Goal: Task Accomplishment & Management: Manage account settings

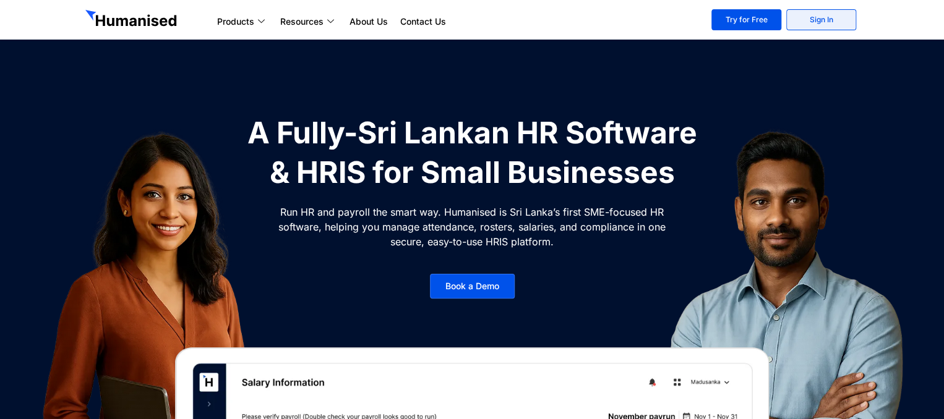
click at [822, 19] on link "Sign In" at bounding box center [821, 19] width 70 height 21
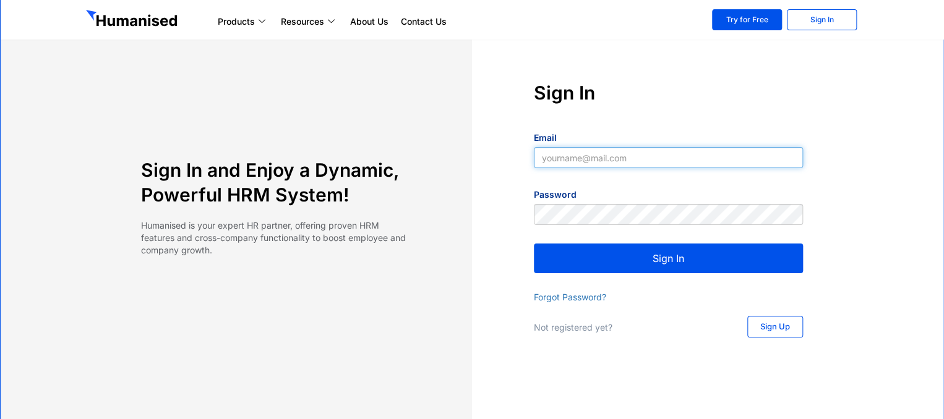
type input "[EMAIL_ADDRESS][DOMAIN_NAME]"
click at [659, 255] on button "Sign In" at bounding box center [668, 259] width 269 height 30
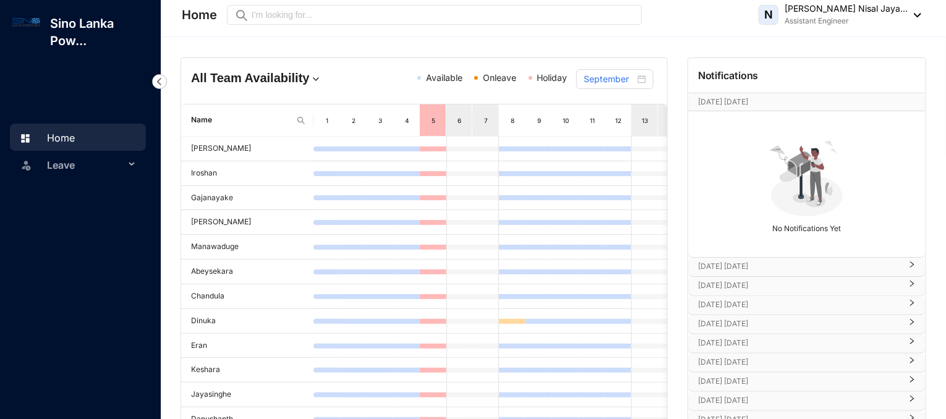
click at [909, 266] on icon "right" at bounding box center [911, 264] width 7 height 7
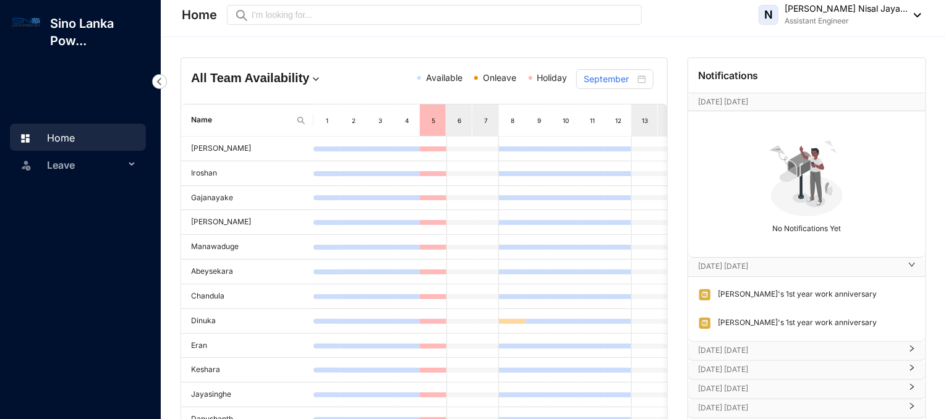
click at [913, 348] on div "Sep 20th Saturday" at bounding box center [806, 351] width 237 height 19
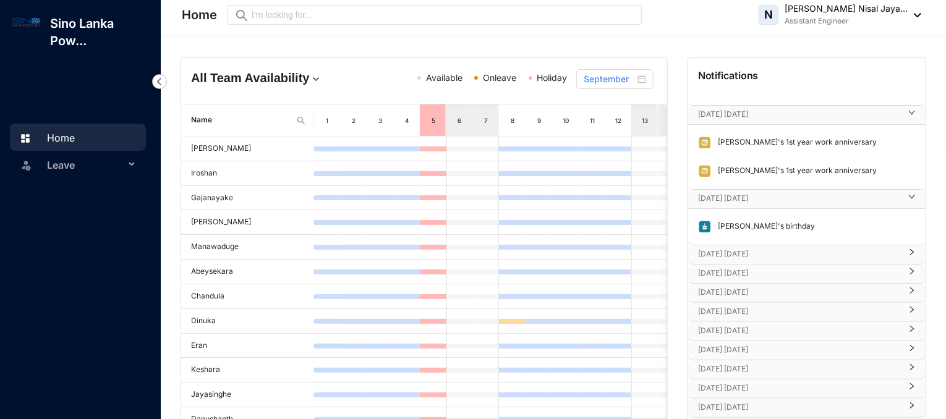
scroll to position [124, 0]
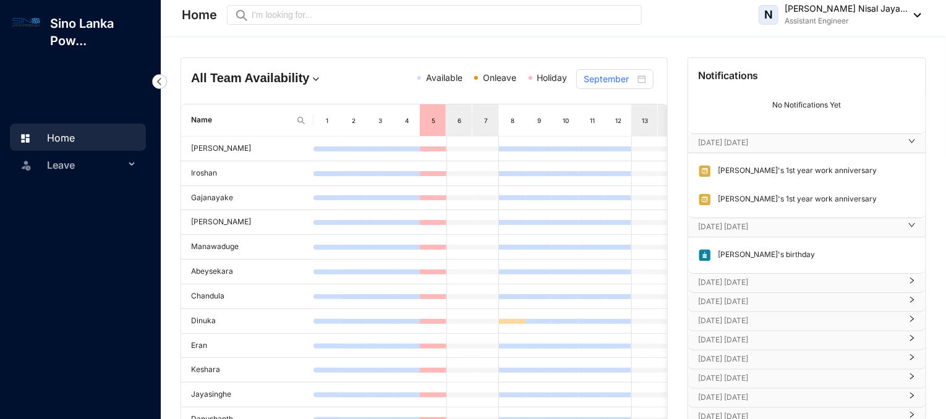
click at [913, 276] on div "Sep 21st Sunday" at bounding box center [806, 283] width 237 height 19
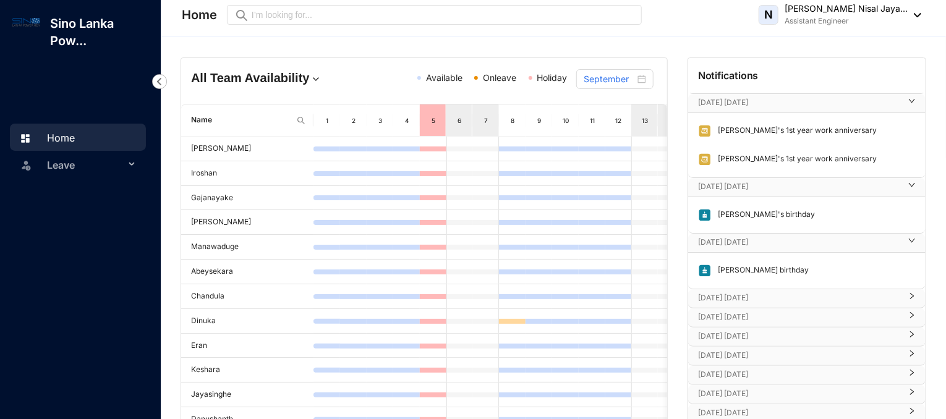
scroll to position [185, 0]
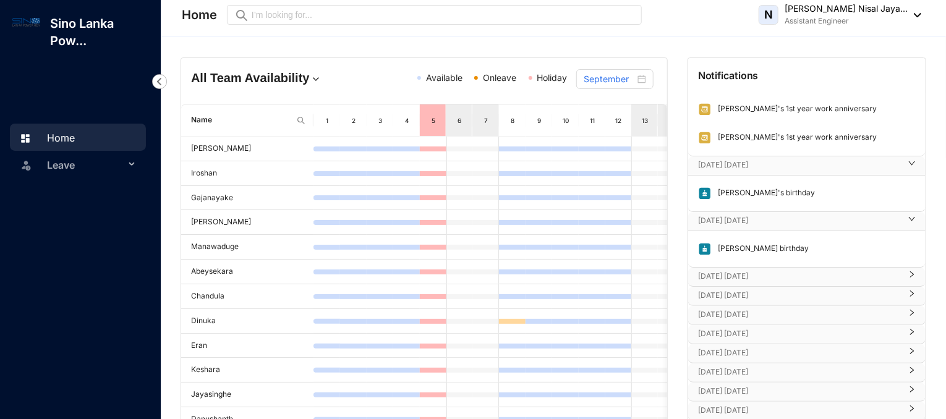
click at [906, 268] on div "Sep 22nd Monday" at bounding box center [806, 277] width 237 height 19
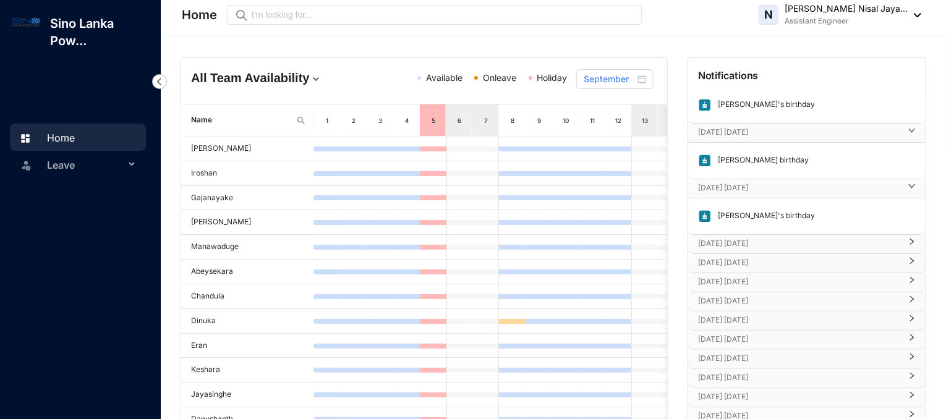
scroll to position [309, 0]
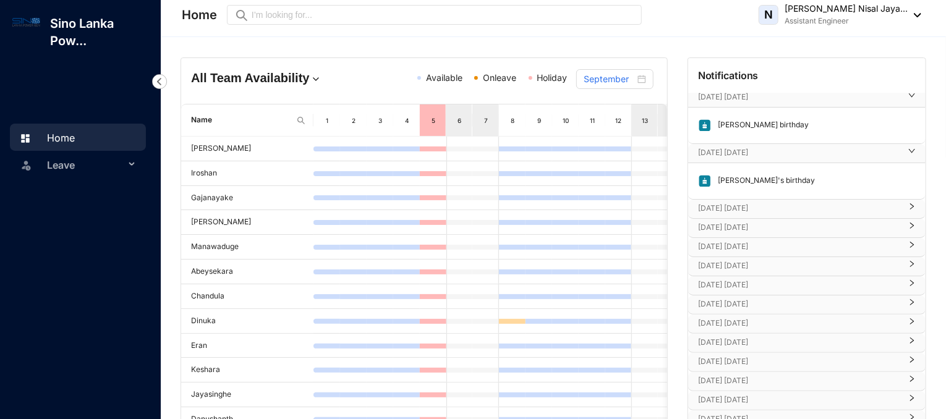
click at [908, 206] on icon "right" at bounding box center [911, 206] width 7 height 7
click at [901, 260] on div at bounding box center [908, 265] width 15 height 14
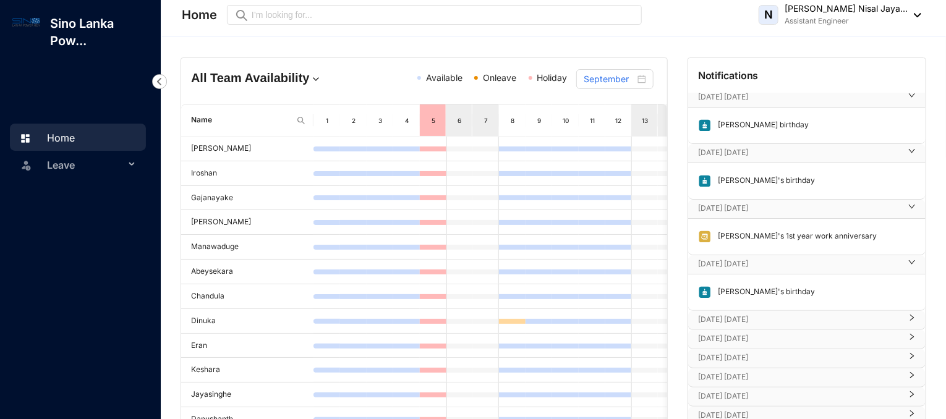
scroll to position [371, 0]
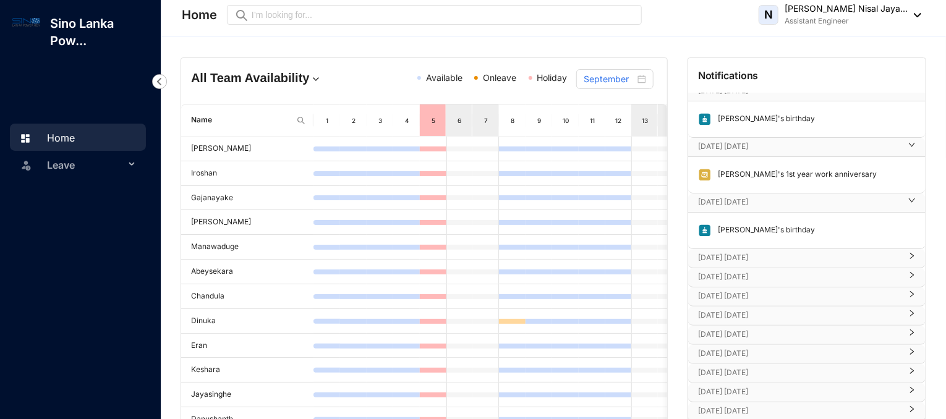
click at [727, 255] on p "Oct 1st Wednesday" at bounding box center [799, 258] width 203 height 12
click at [747, 310] on p "Oct 2nd Thursday" at bounding box center [799, 313] width 203 height 12
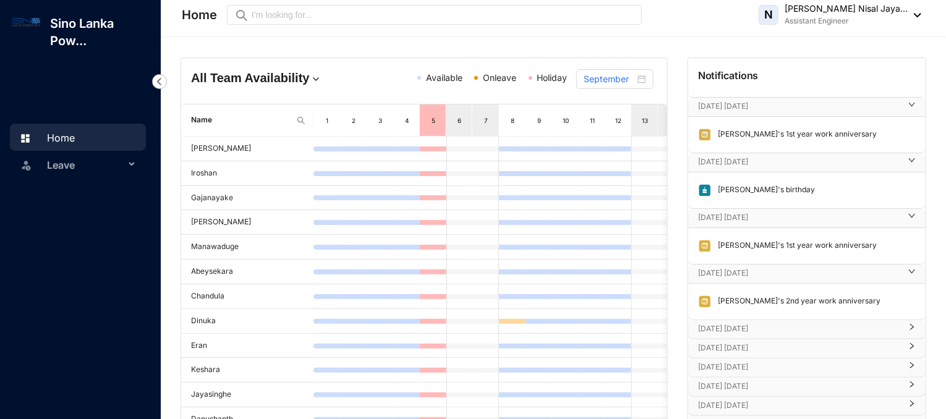
scroll to position [433, 0]
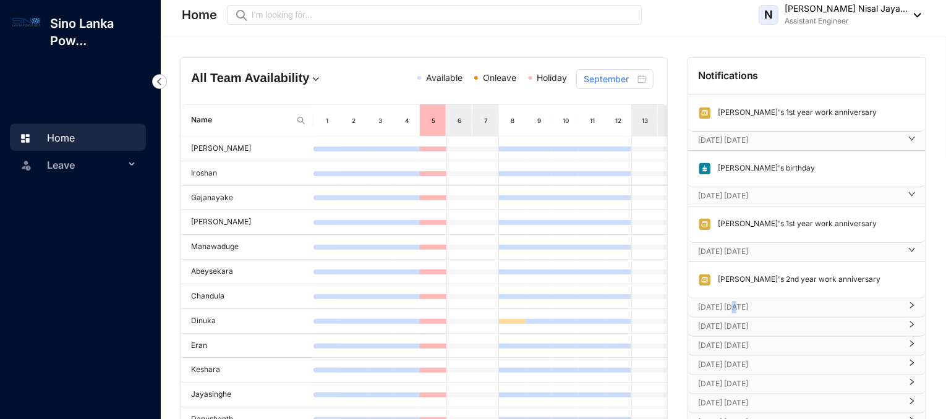
click at [731, 299] on div "Oct 3rd Friday" at bounding box center [806, 308] width 237 height 19
click at [744, 365] on p "Oct 8th Wednesday" at bounding box center [799, 363] width 203 height 12
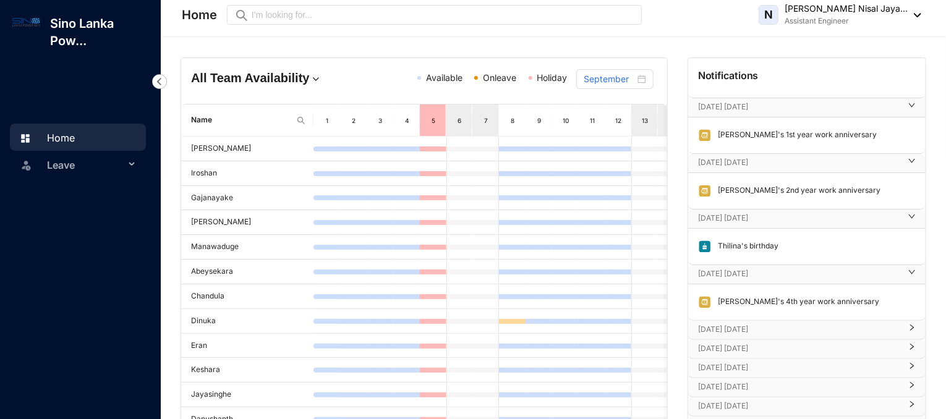
scroll to position [556, 0]
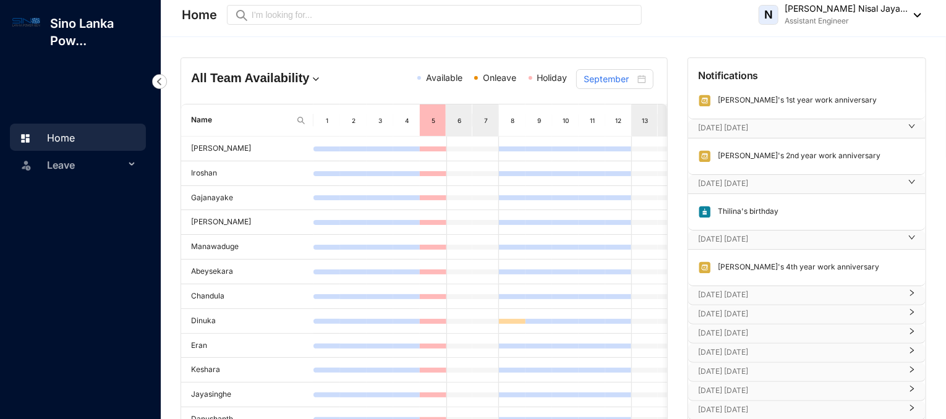
click at [743, 291] on p "Oct 10th Friday" at bounding box center [799, 295] width 203 height 12
click at [751, 344] on p "Oct 11th Saturday" at bounding box center [799, 350] width 203 height 12
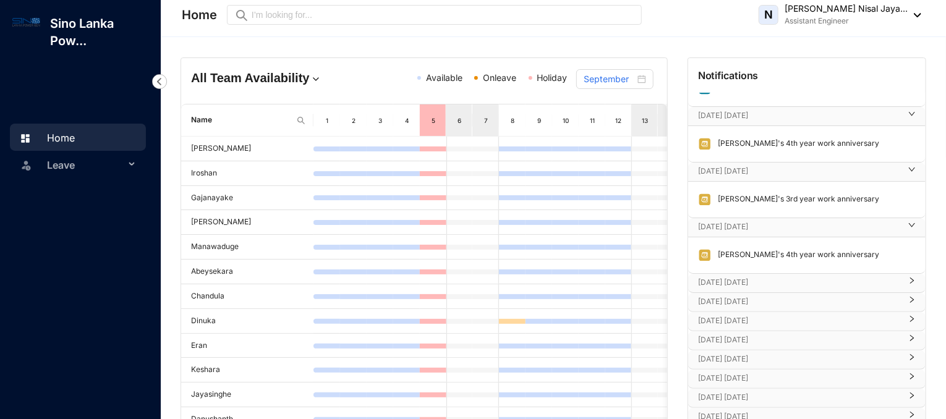
drag, startPoint x: 141, startPoint y: 166, endPoint x: 131, endPoint y: 162, distance: 10.8
click at [140, 166] on div "Leave" at bounding box center [78, 164] width 136 height 27
click at [129, 161] on div "Leave" at bounding box center [78, 164] width 136 height 27
click at [113, 192] on link "Leave Requests" at bounding box center [74, 194] width 77 height 11
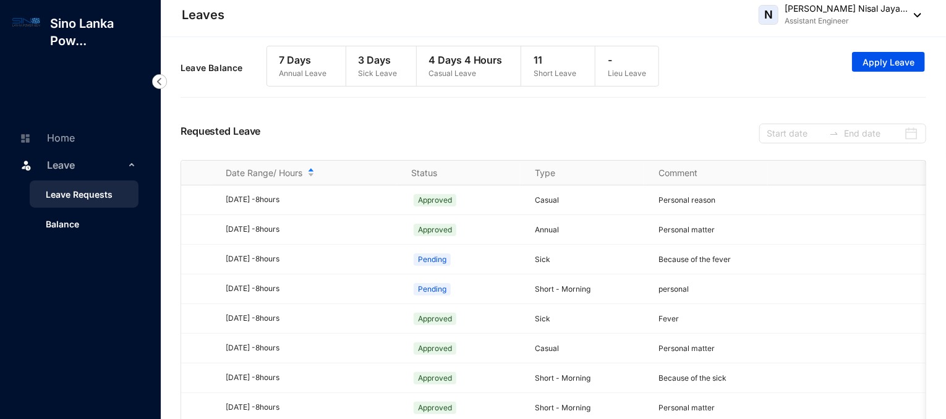
click at [79, 222] on link "Balance" at bounding box center [57, 224] width 43 height 11
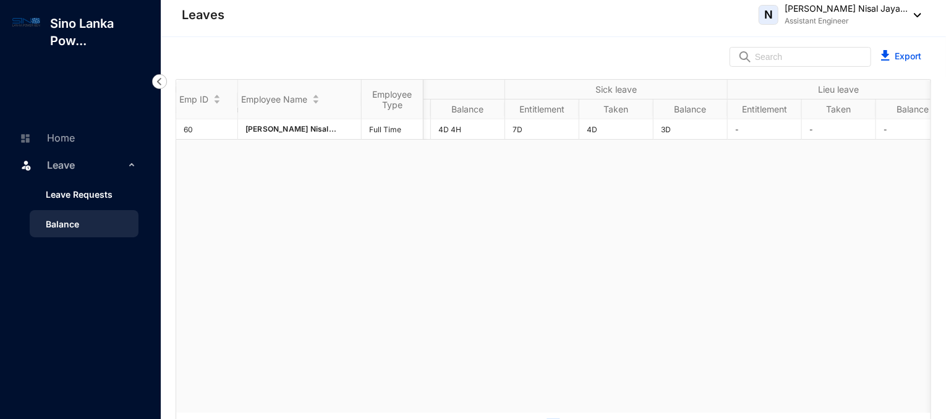
click at [96, 192] on link "Leave Requests" at bounding box center [74, 194] width 77 height 11
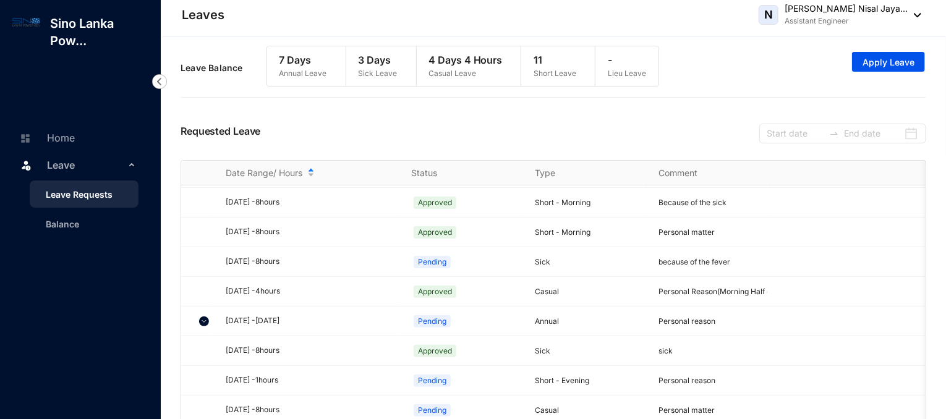
click at [913, 18] on div "N Delanka Pedige Nisal Jaya... Assistant Engineer" at bounding box center [840, 14] width 163 height 25
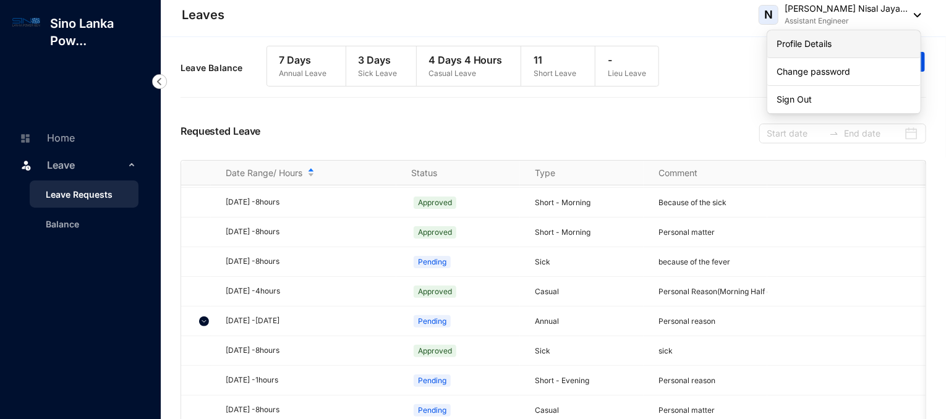
click at [814, 46] on link "Profile Details" at bounding box center [844, 44] width 134 height 12
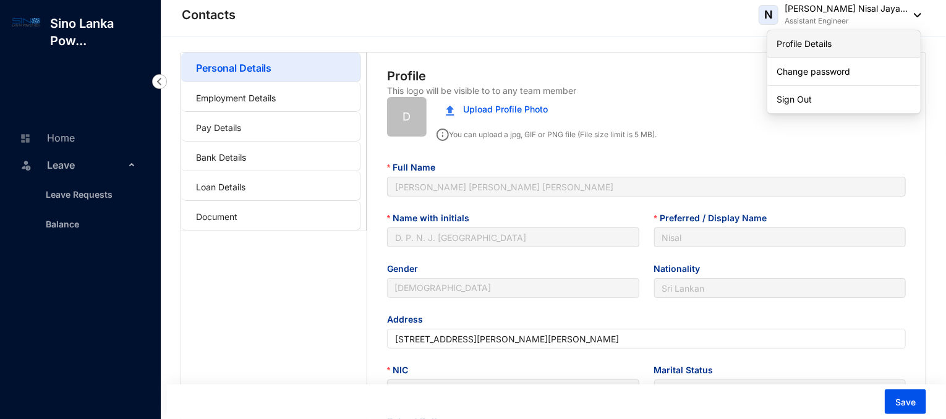
type input "1995-05-14"
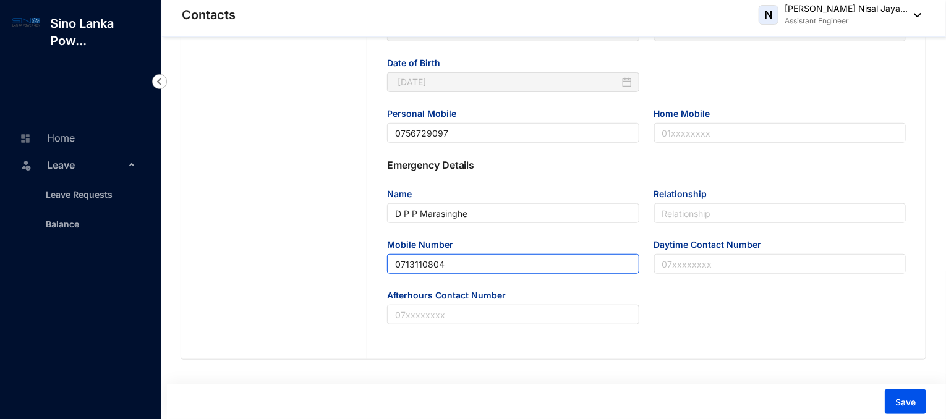
click at [448, 260] on input "0713110804" at bounding box center [513, 264] width 252 height 20
click at [908, 403] on span "Save" at bounding box center [905, 402] width 20 height 12
click at [452, 263] on input "0756729097" at bounding box center [513, 264] width 252 height 20
type input "0713110814"
click at [895, 406] on span "Save" at bounding box center [905, 402] width 20 height 12
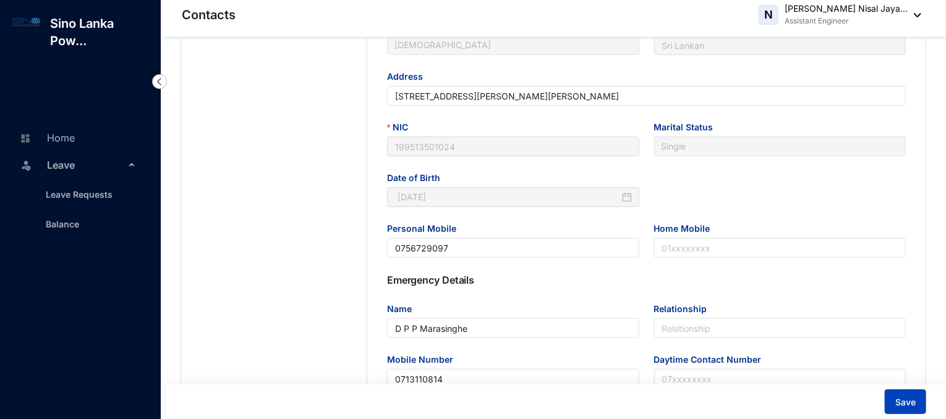
scroll to position [240, 0]
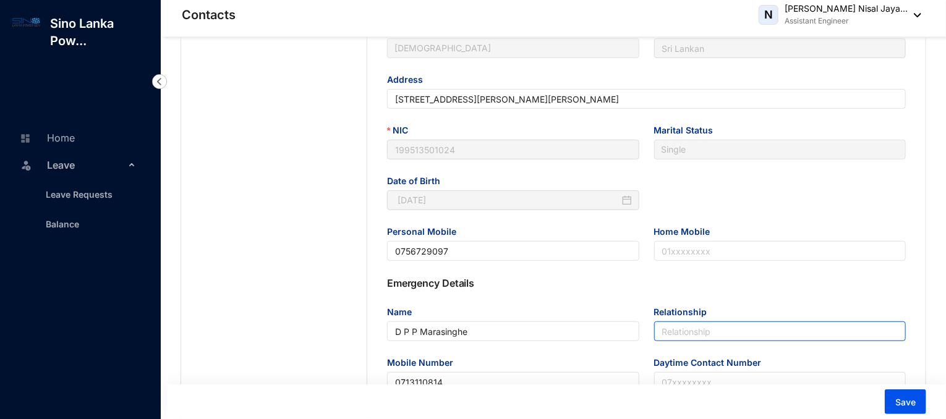
click at [667, 339] on input "Relationship" at bounding box center [780, 332] width 252 height 20
type input "Father"
click at [923, 403] on button "Save" at bounding box center [905, 402] width 41 height 25
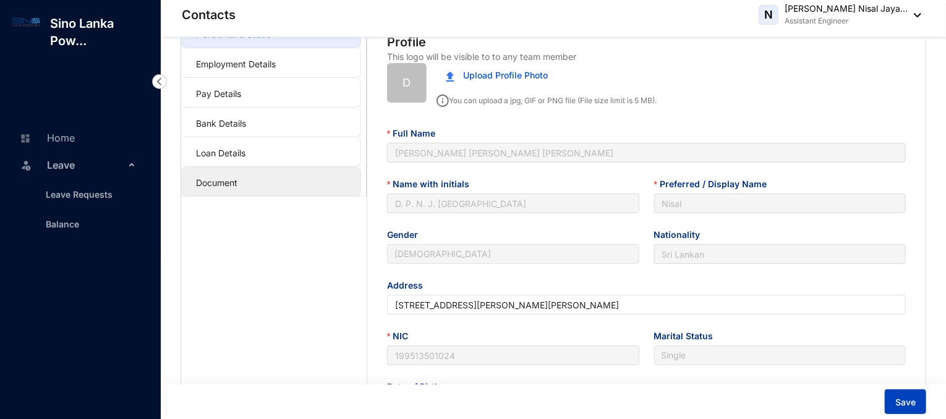
scroll to position [0, 0]
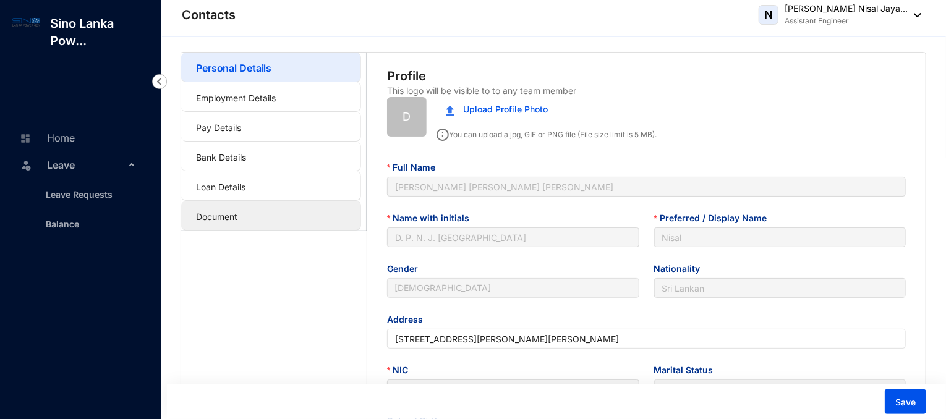
click at [237, 212] on link "Document" at bounding box center [216, 216] width 41 height 11
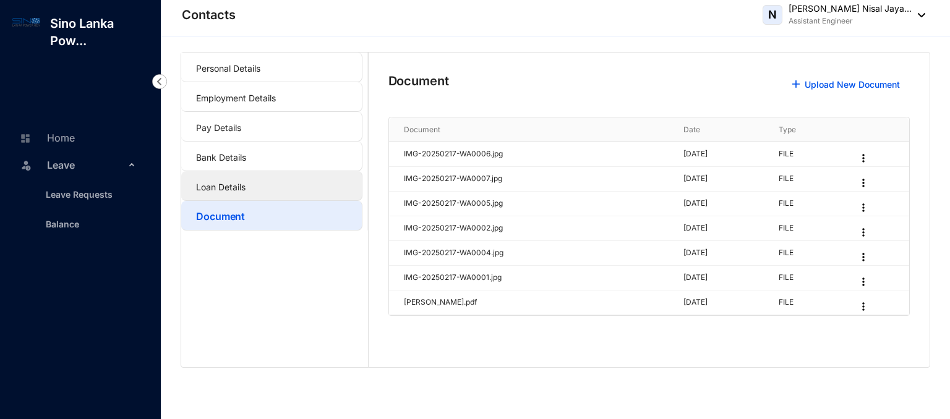
click at [240, 189] on link "Loan Details" at bounding box center [220, 187] width 49 height 11
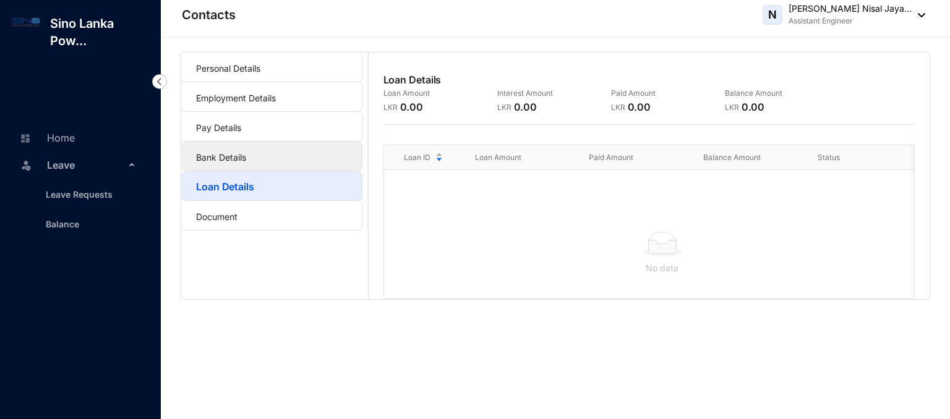
click at [246, 163] on link "Bank Details" at bounding box center [221, 157] width 50 height 11
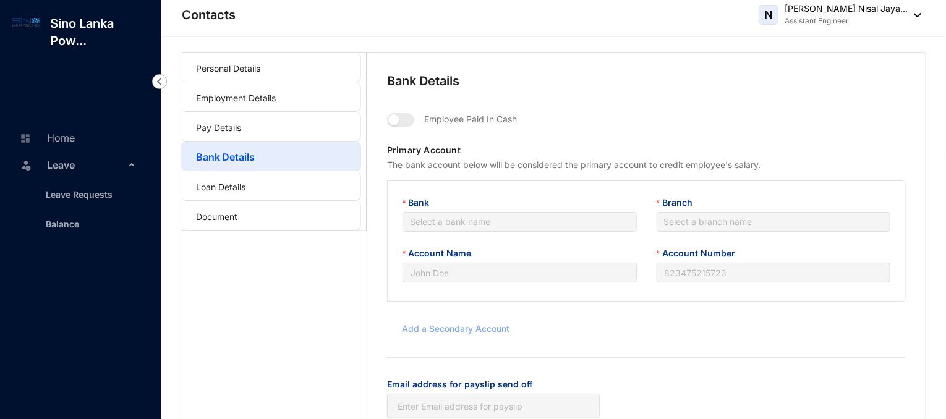
type input "D. P. N. J. Marasinghe"
type input "108654994761"
type input "[EMAIL_ADDRESS][DOMAIN_NAME]"
click at [241, 127] on link "Pay Details" at bounding box center [218, 127] width 45 height 11
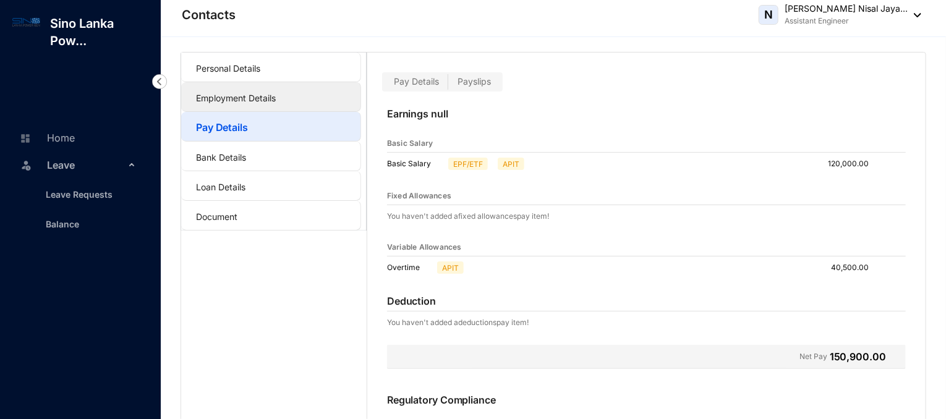
click at [257, 103] on link "Employment Details" at bounding box center [236, 98] width 80 height 11
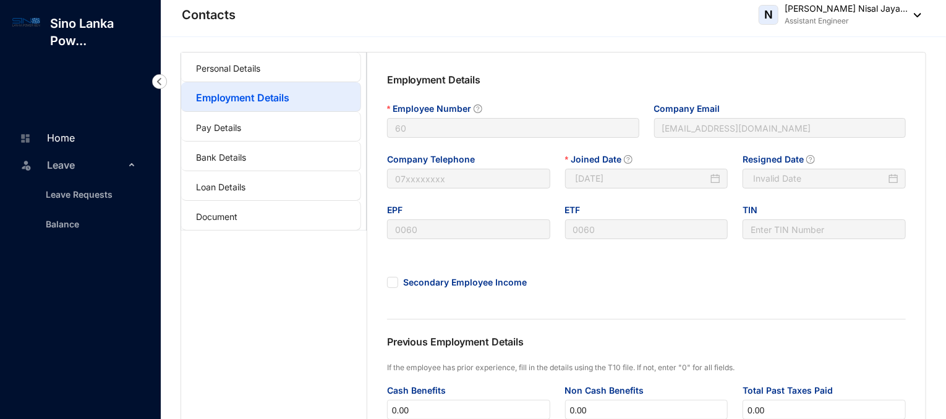
click at [69, 138] on link "Home" at bounding box center [45, 138] width 59 height 12
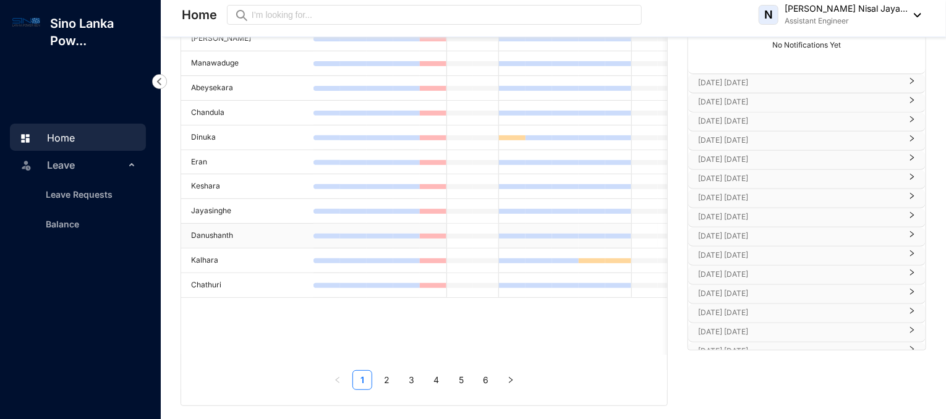
scroll to position [185, 0]
click at [391, 377] on link "2" at bounding box center [387, 378] width 19 height 19
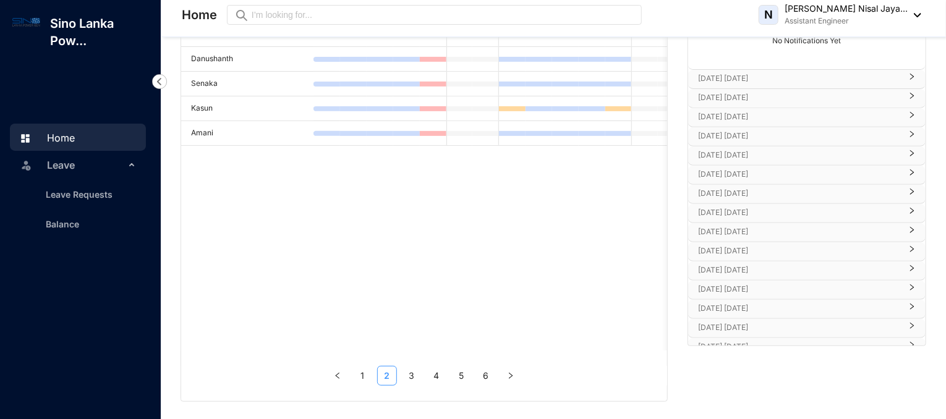
scroll to position [190, 0]
click at [409, 377] on link "3" at bounding box center [412, 374] width 19 height 19
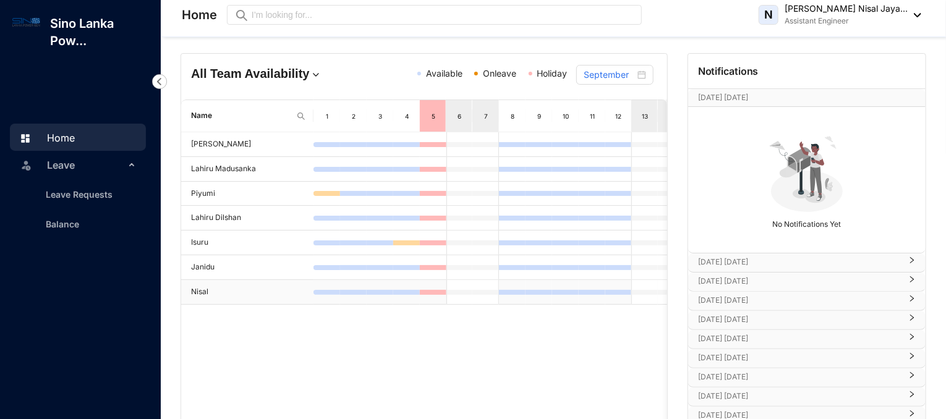
scroll to position [66, 0]
